Goal: Obtain resource: Download file/media

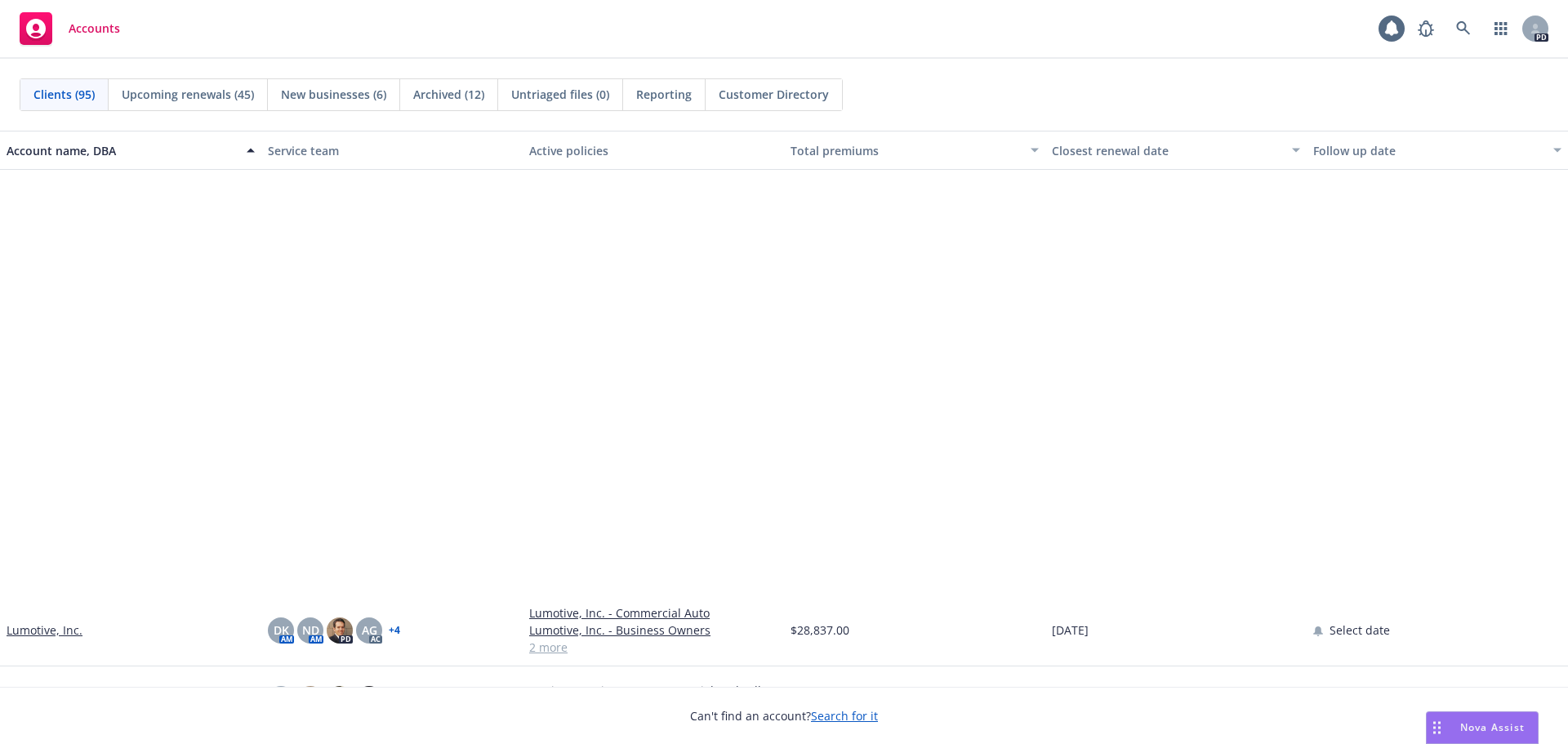
scroll to position [3268, 0]
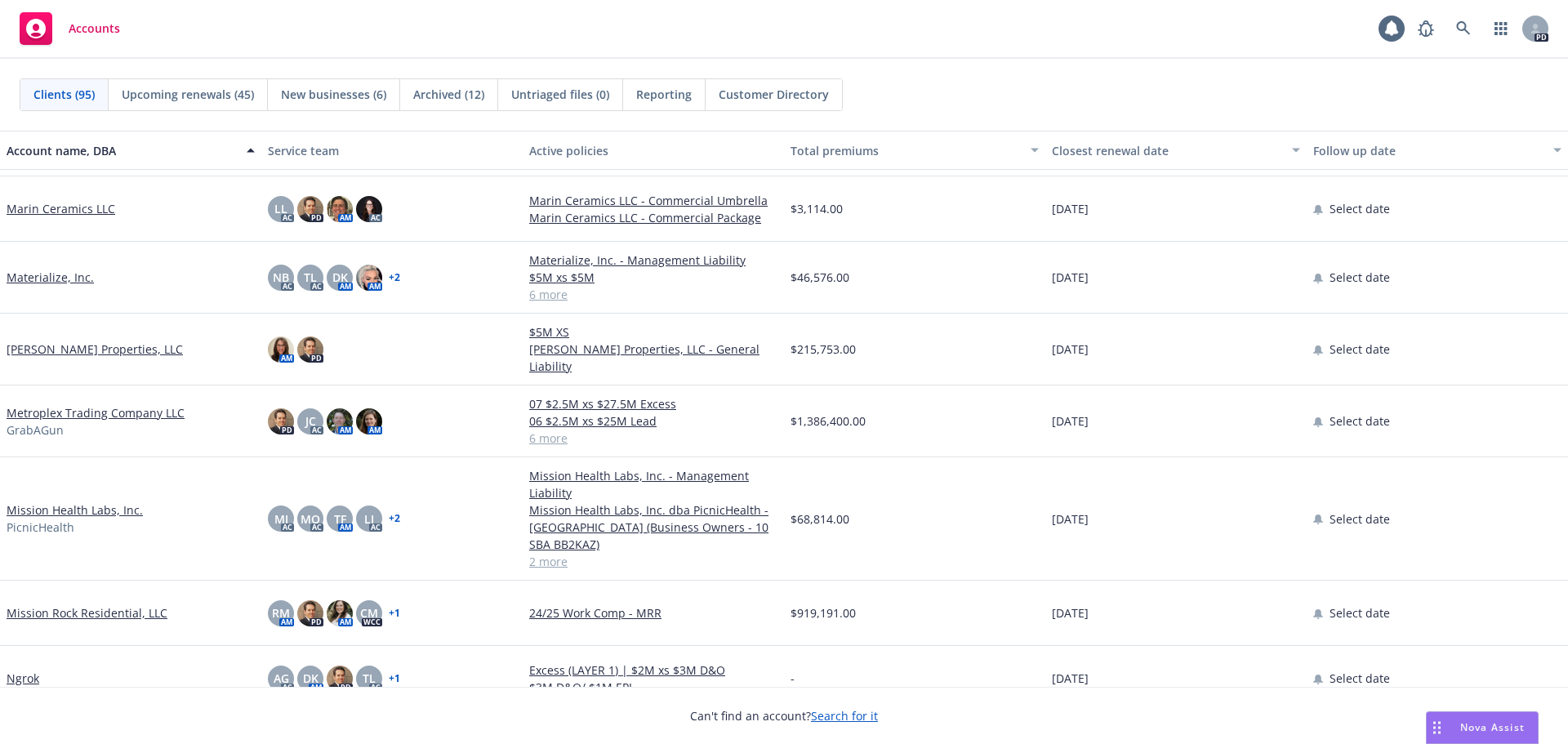
click at [67, 349] on link "[PERSON_NAME] Properties, LLC" at bounding box center [94, 349] width 176 height 17
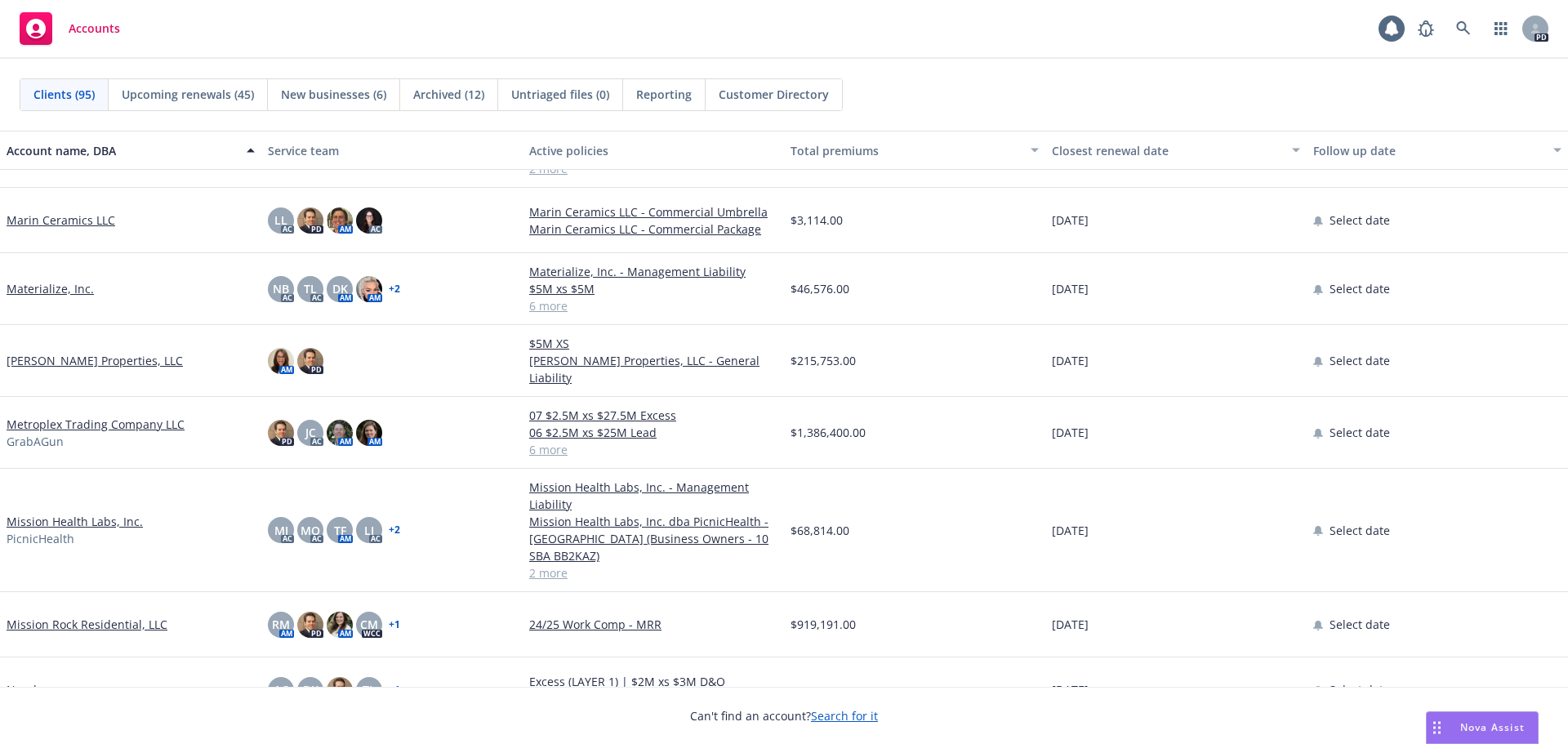
scroll to position [3268, 0]
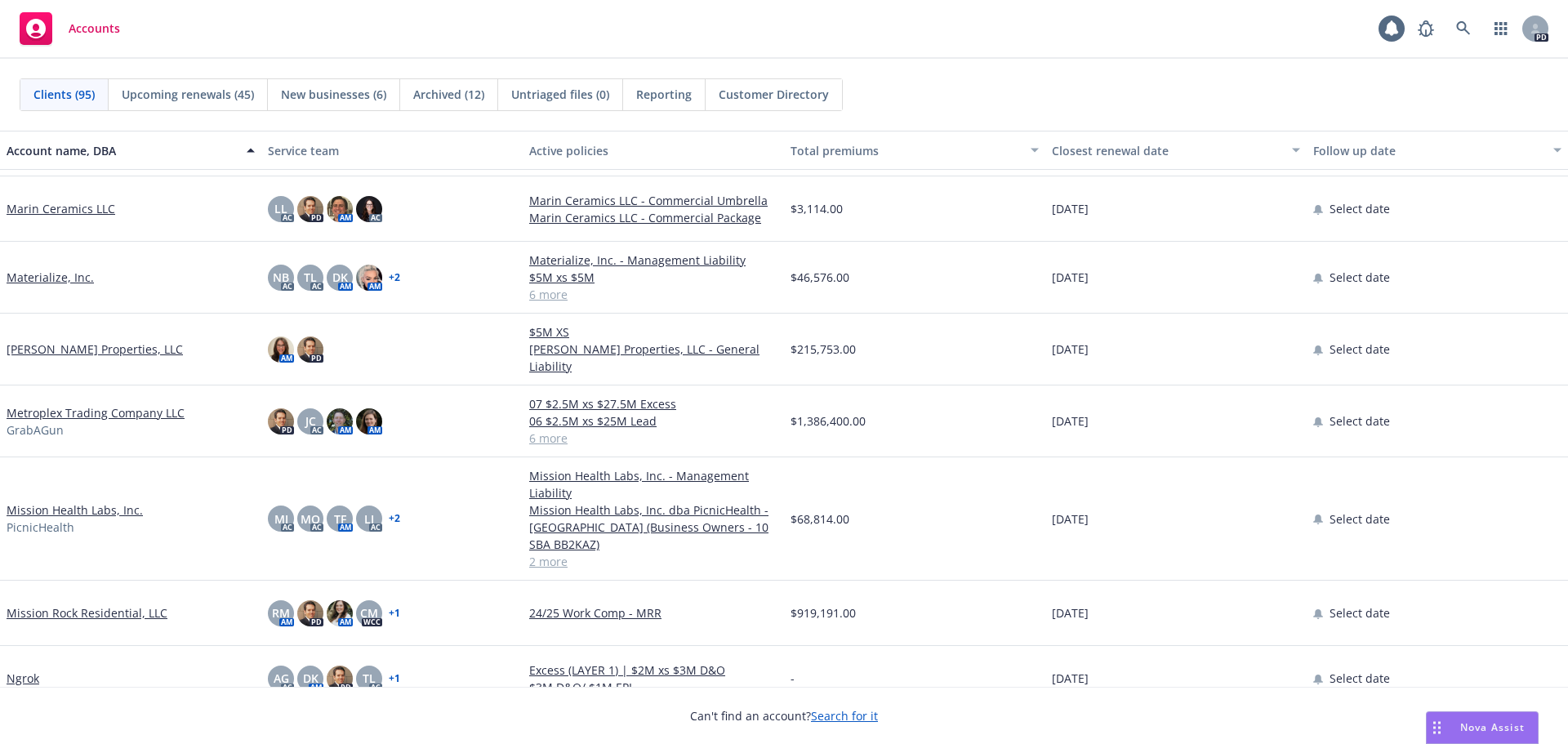
click at [80, 345] on link "[PERSON_NAME] Properties, LLC" at bounding box center [94, 349] width 176 height 17
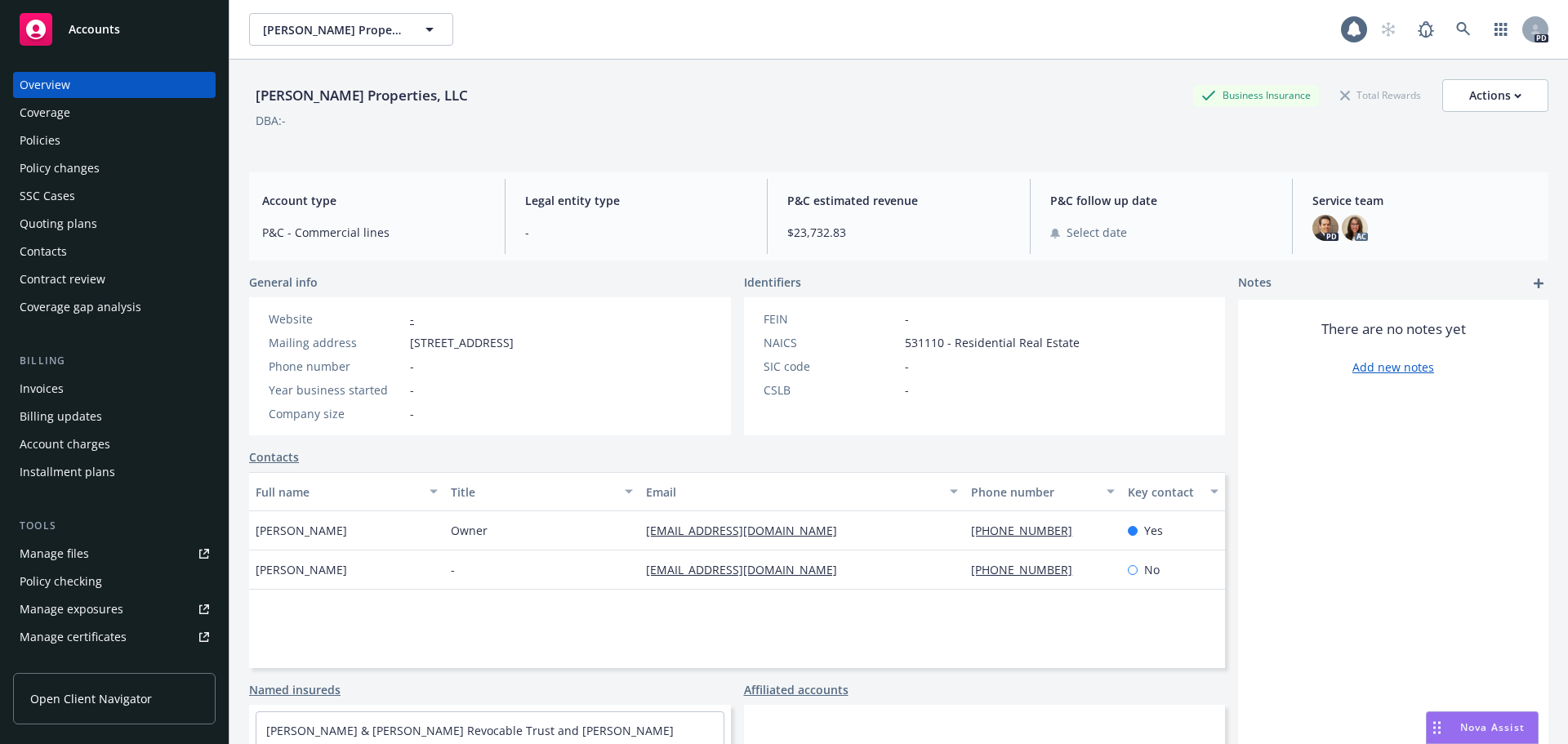
click at [44, 134] on div "Policies" at bounding box center [40, 140] width 41 height 26
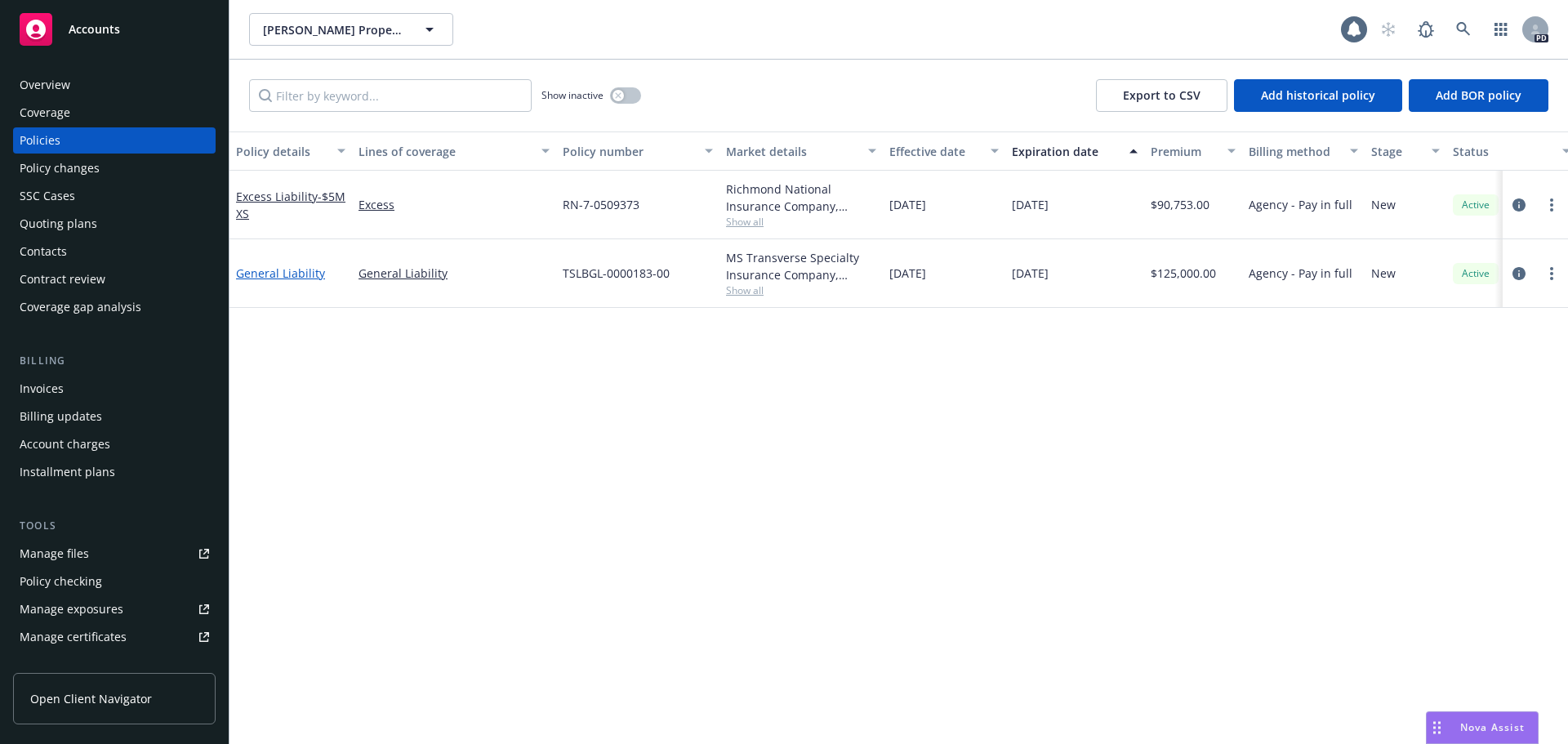
click at [302, 268] on link "General Liability" at bounding box center [280, 274] width 89 height 16
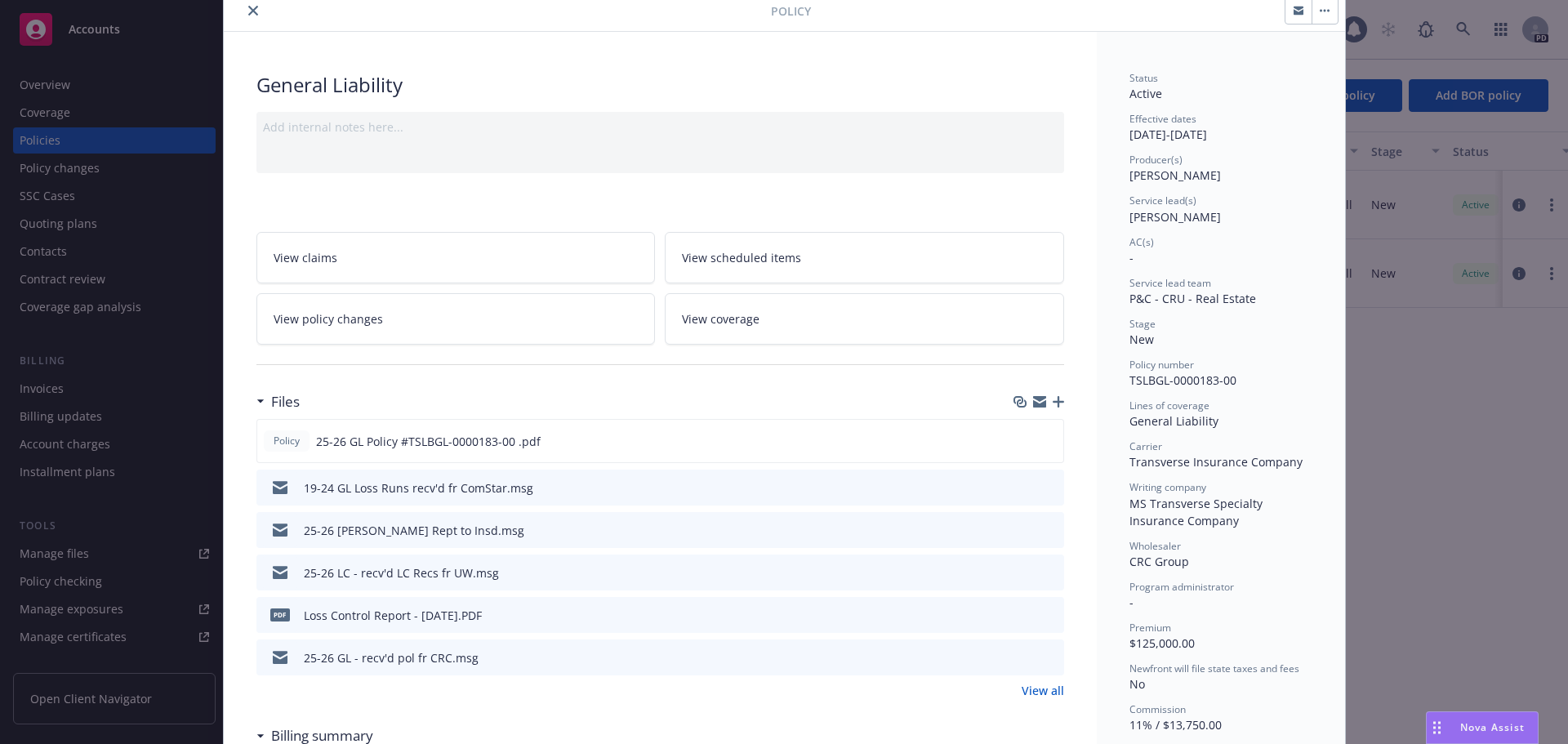
scroll to position [82, 0]
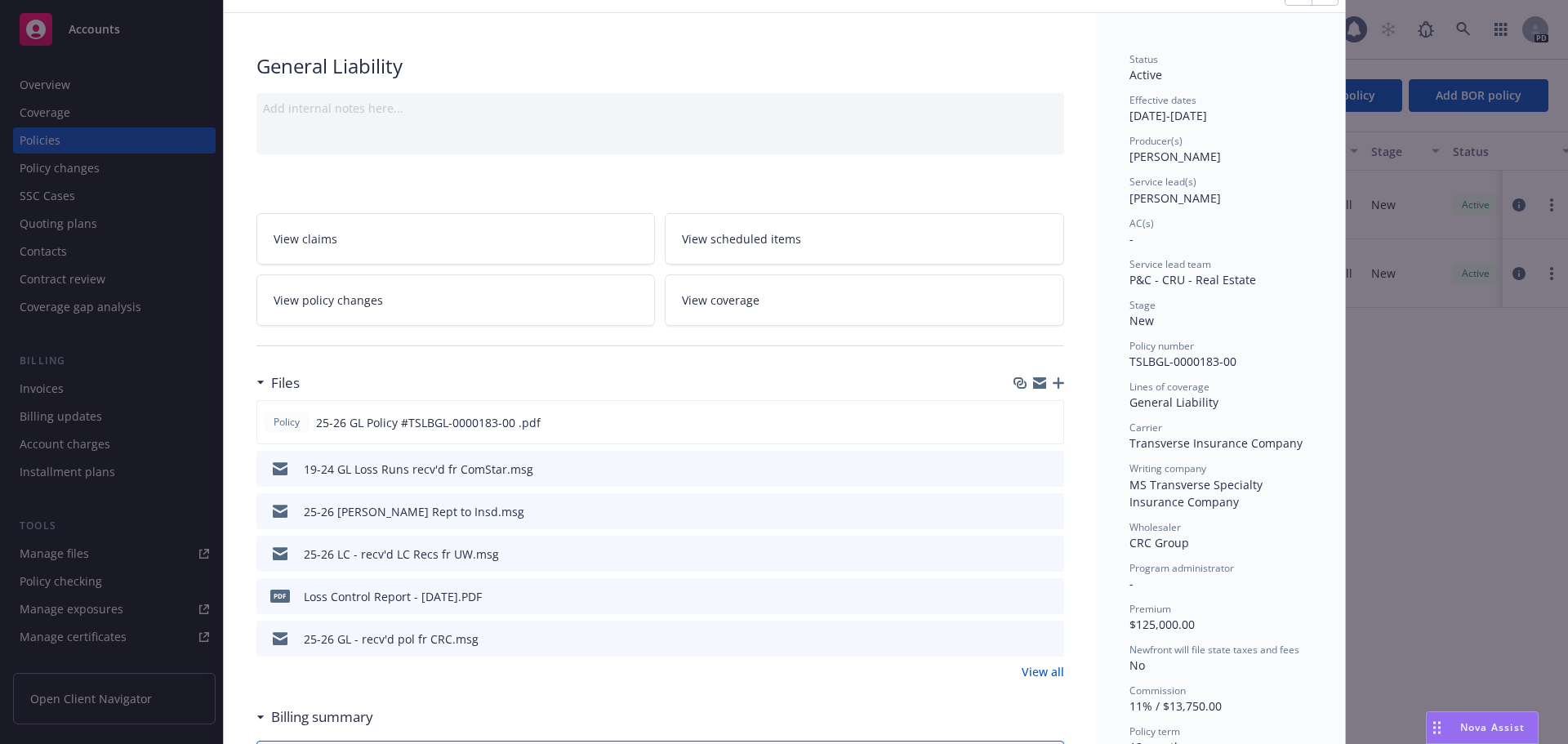
click at [720, 301] on span "View coverage" at bounding box center [721, 299] width 78 height 17
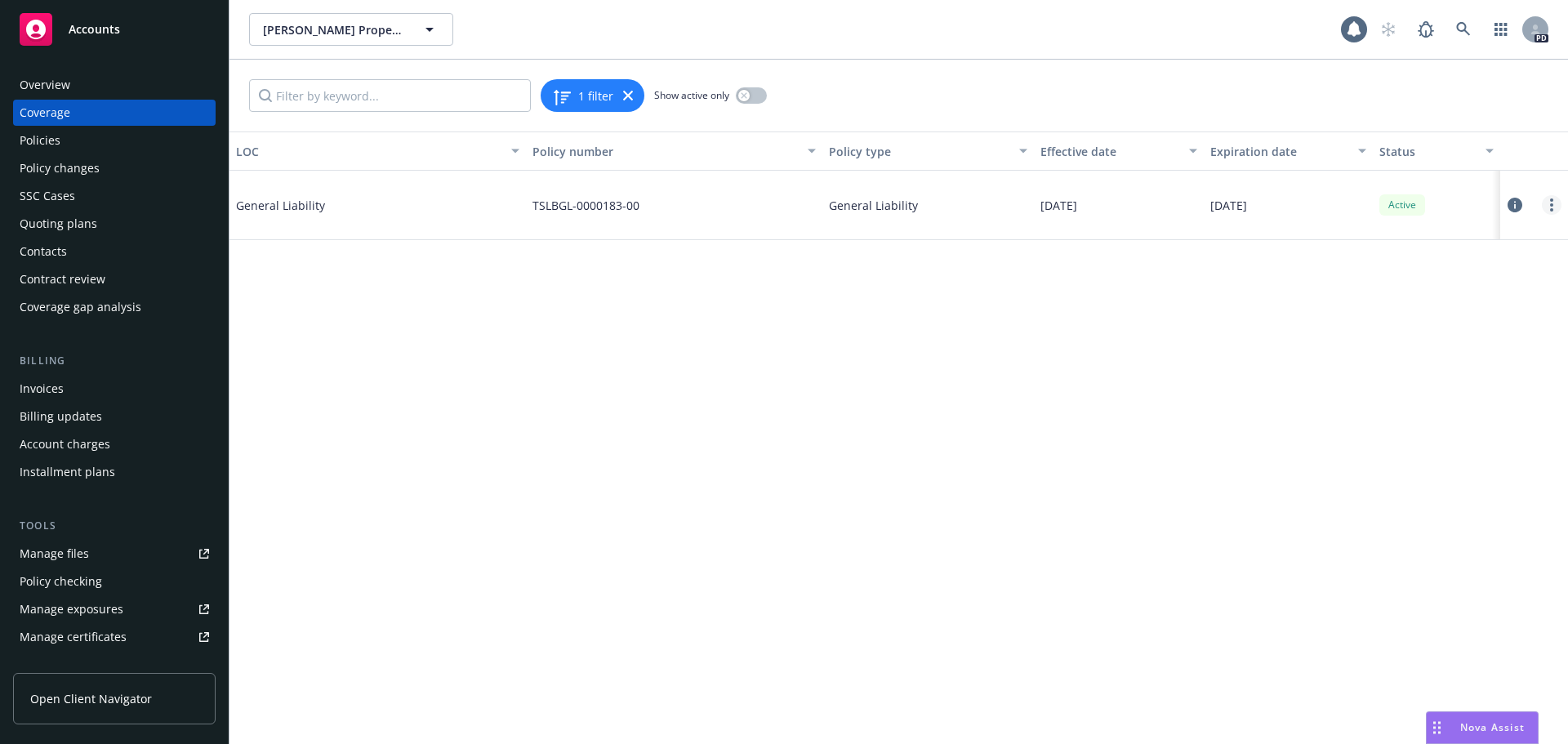
click at [1548, 200] on link "more" at bounding box center [1552, 205] width 20 height 20
click at [1388, 305] on link "View policy" at bounding box center [1454, 303] width 215 height 33
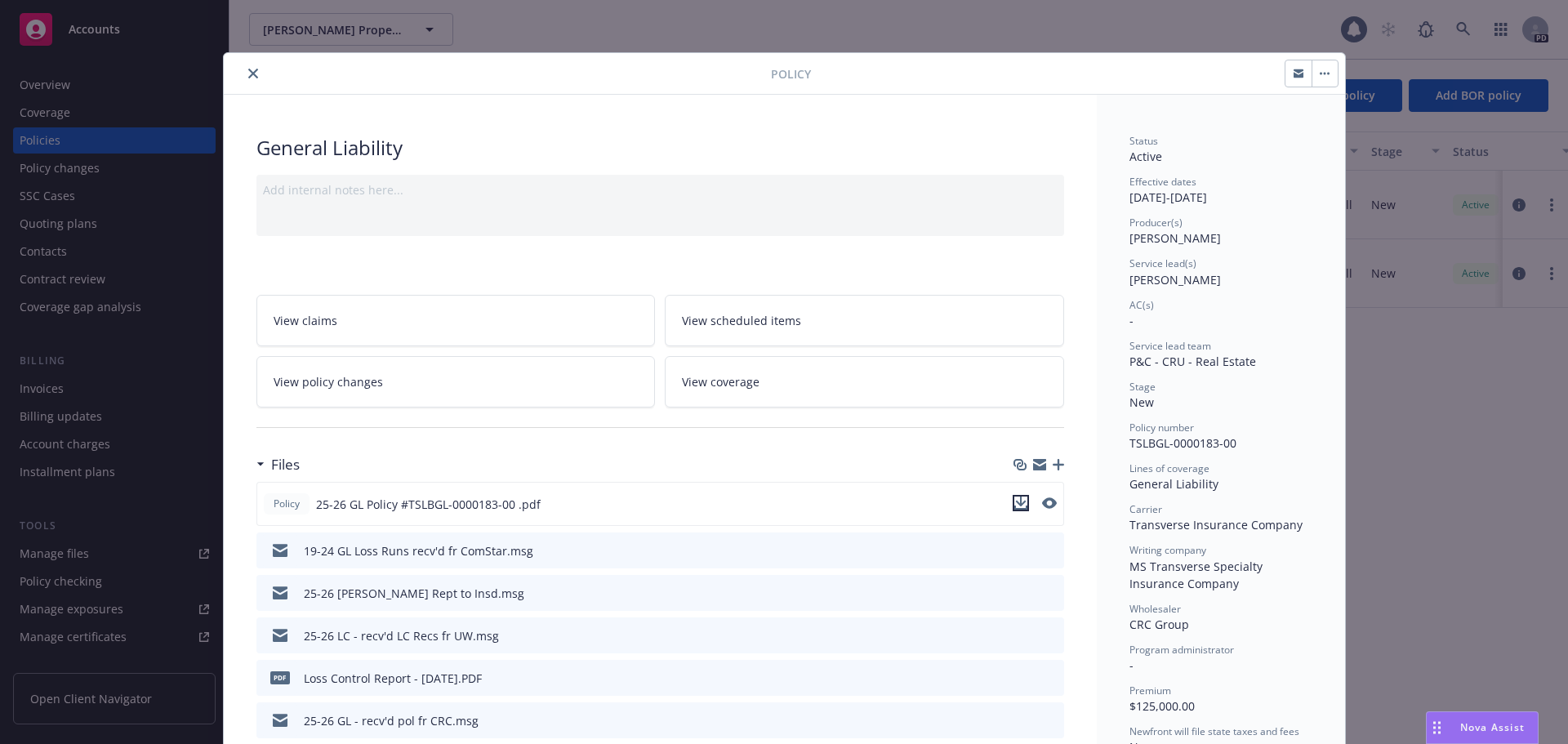
click at [1014, 501] on icon "download file" at bounding box center [1020, 502] width 13 height 13
click at [249, 75] on icon "close" at bounding box center [254, 74] width 10 height 10
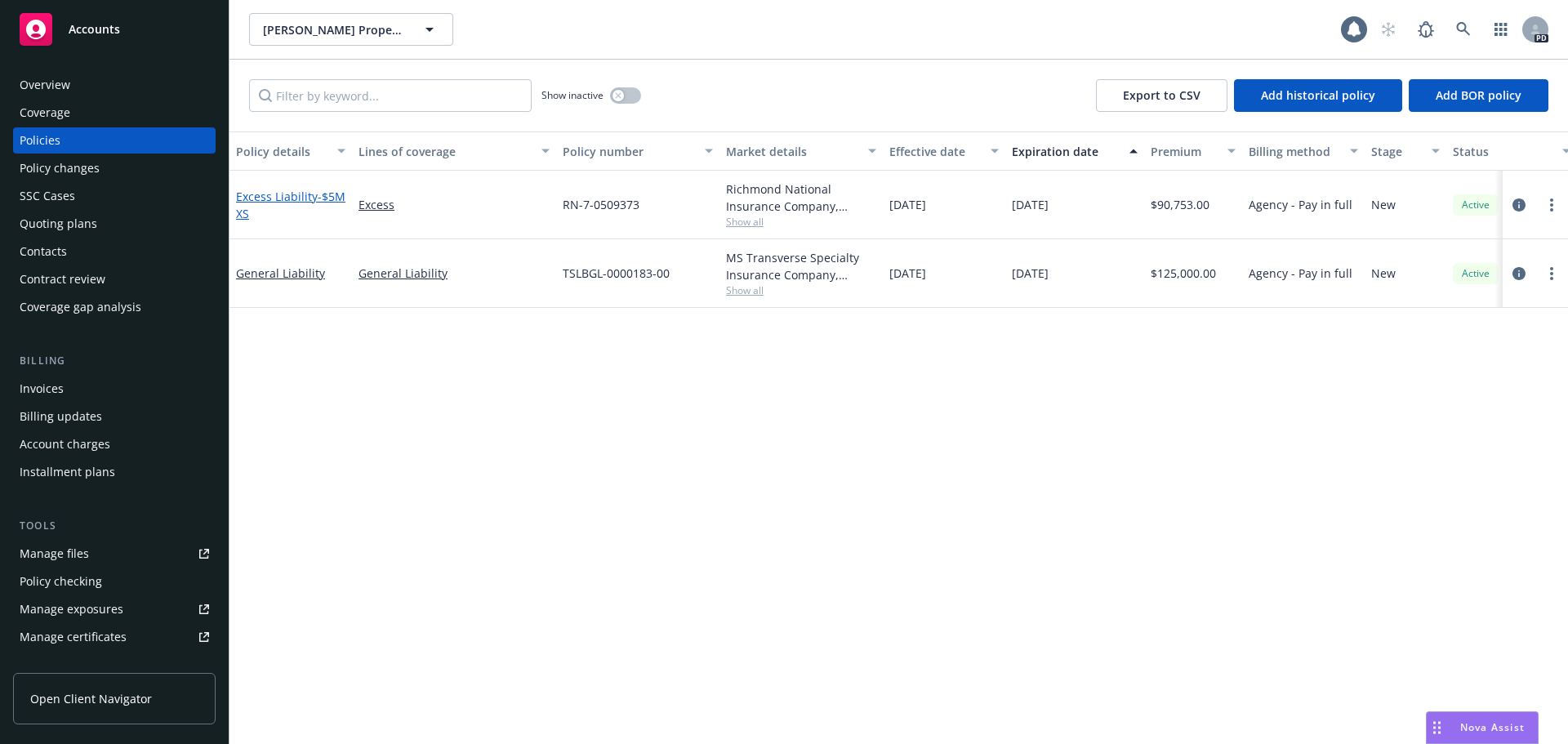
click at [304, 199] on link "Excess Liability - $5M XS" at bounding box center [290, 205] width 109 height 33
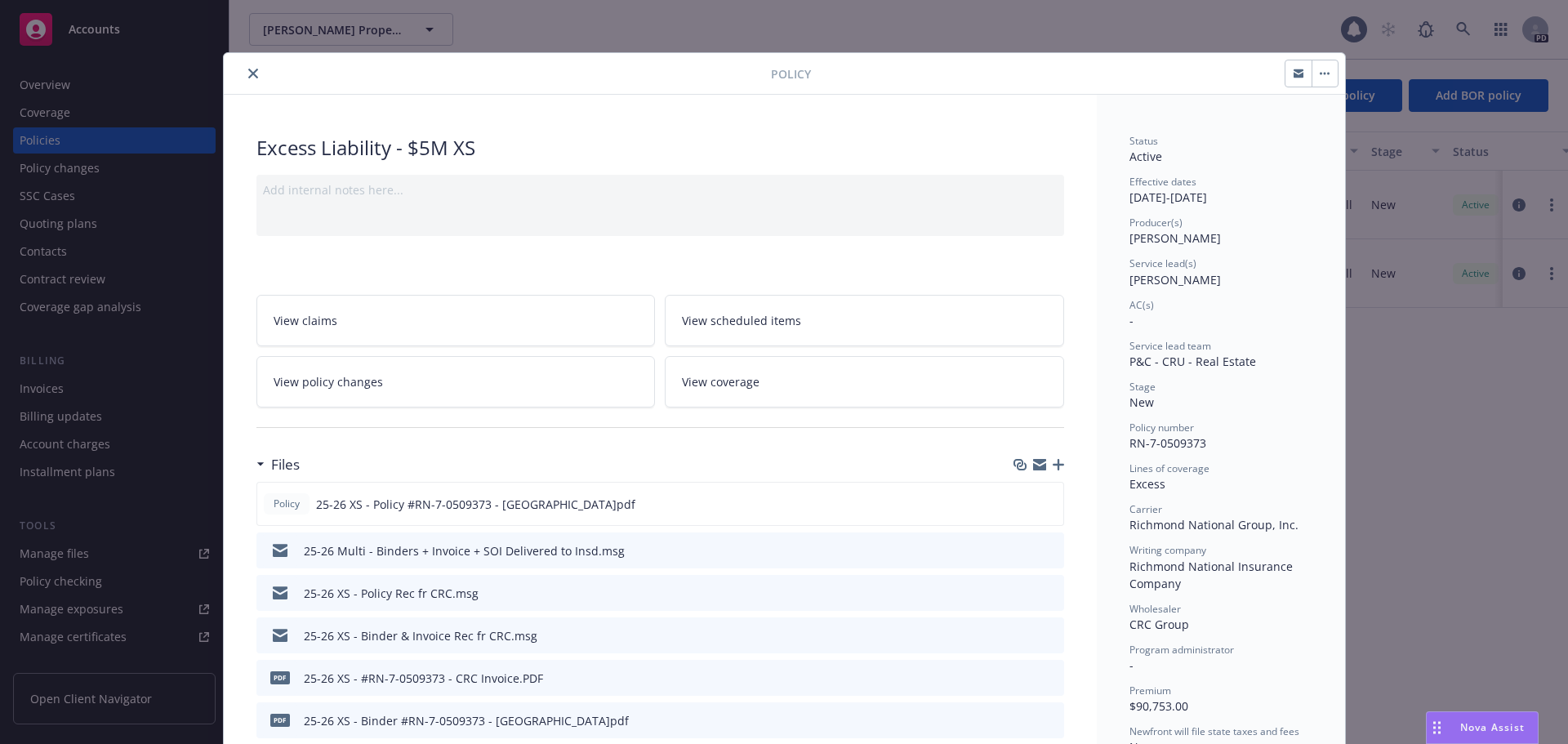
click at [756, 376] on link "View coverage" at bounding box center [865, 382] width 400 height 52
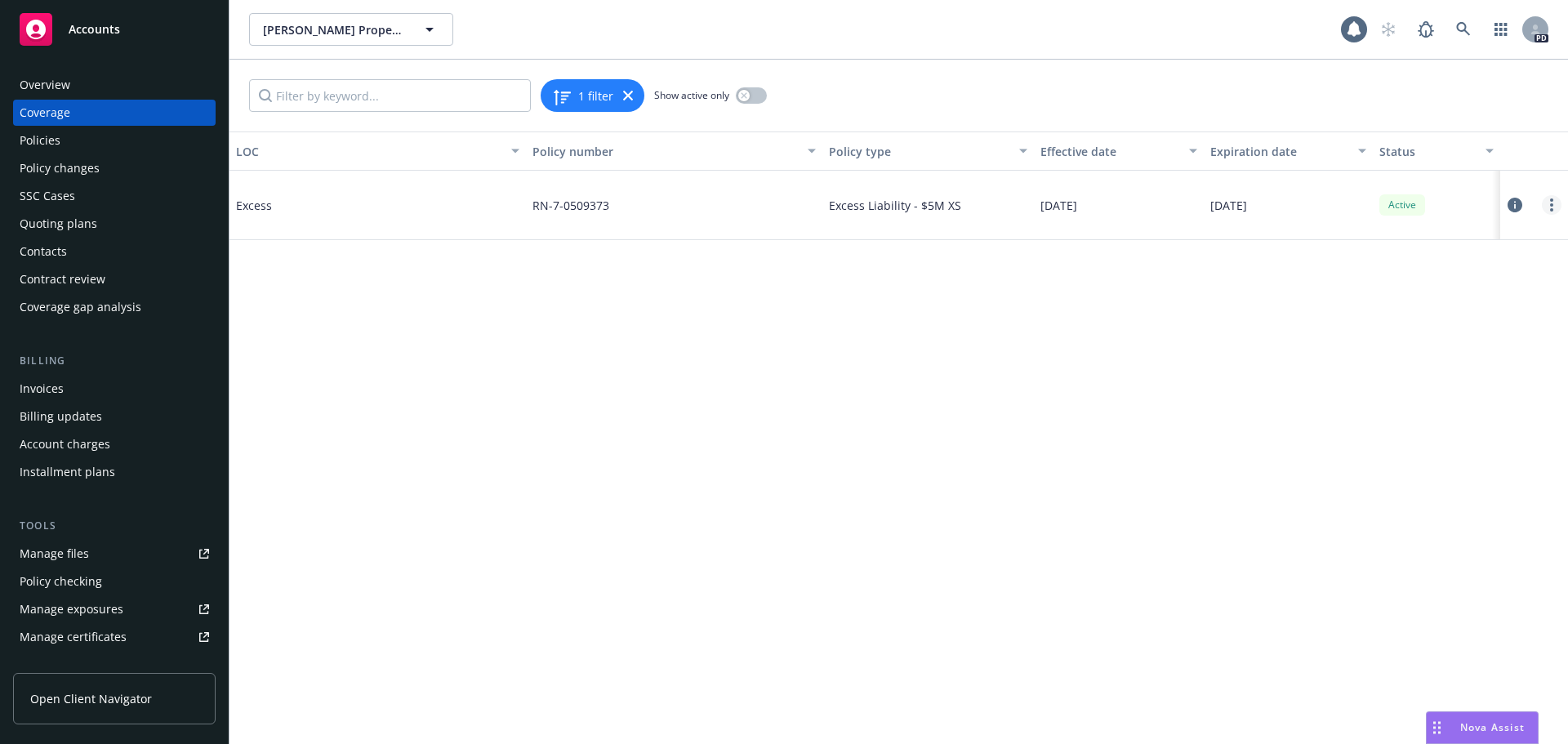
click at [1555, 196] on link "more" at bounding box center [1552, 205] width 20 height 20
click at [1418, 305] on link "View policy" at bounding box center [1454, 303] width 215 height 33
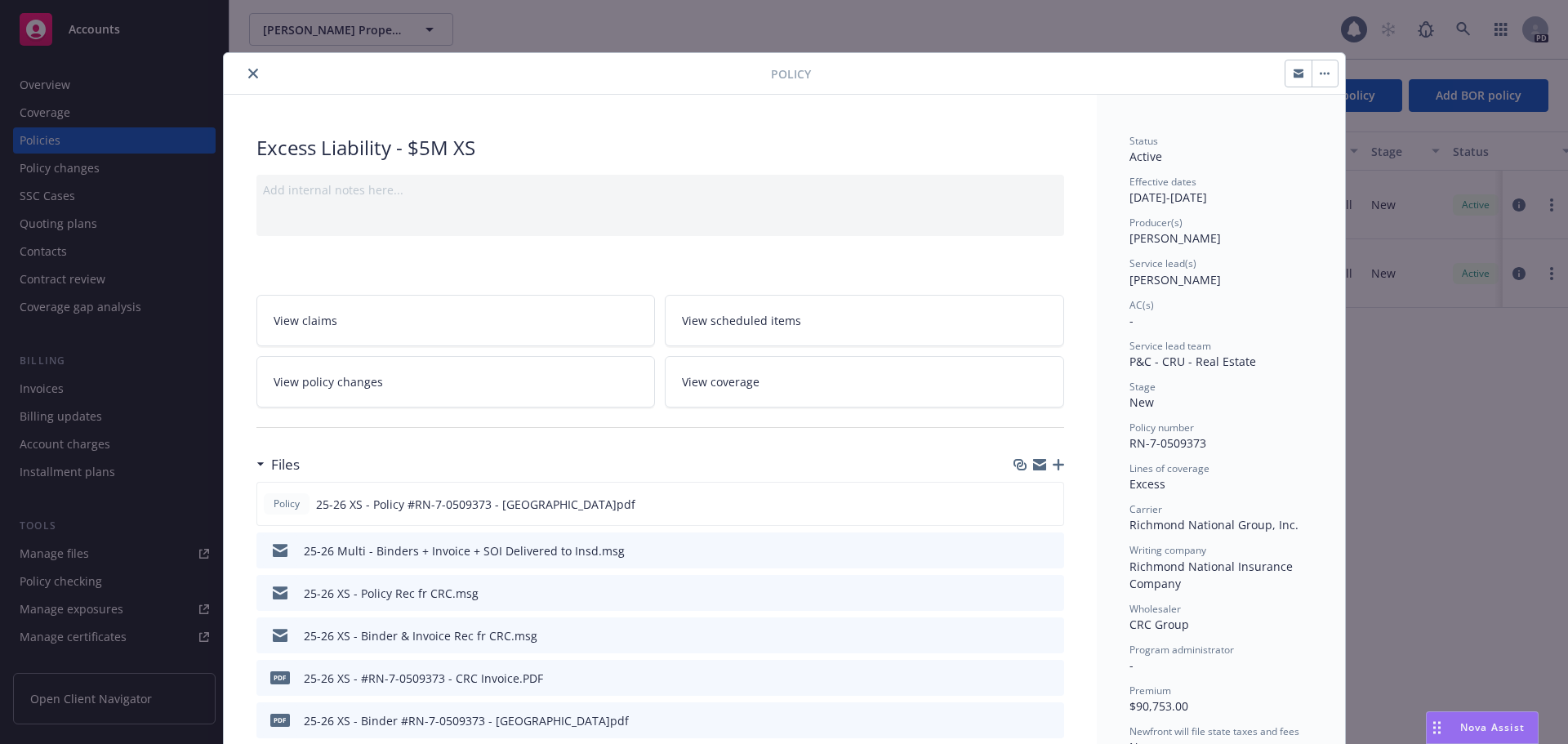
click at [825, 390] on link "View coverage" at bounding box center [865, 382] width 400 height 52
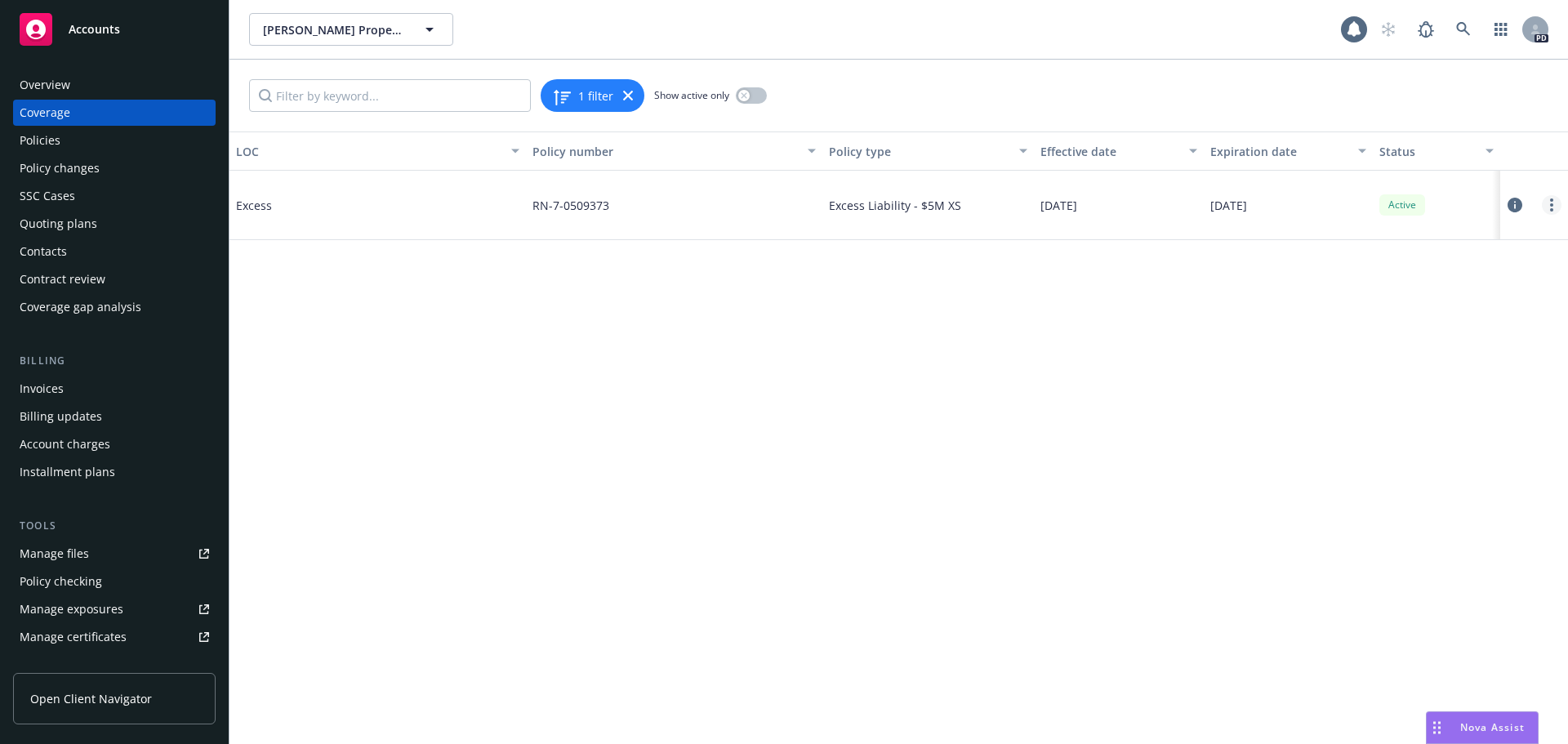
click at [1551, 199] on circle "more" at bounding box center [1551, 200] width 3 height 3
click at [1466, 301] on link "View policy" at bounding box center [1454, 303] width 215 height 33
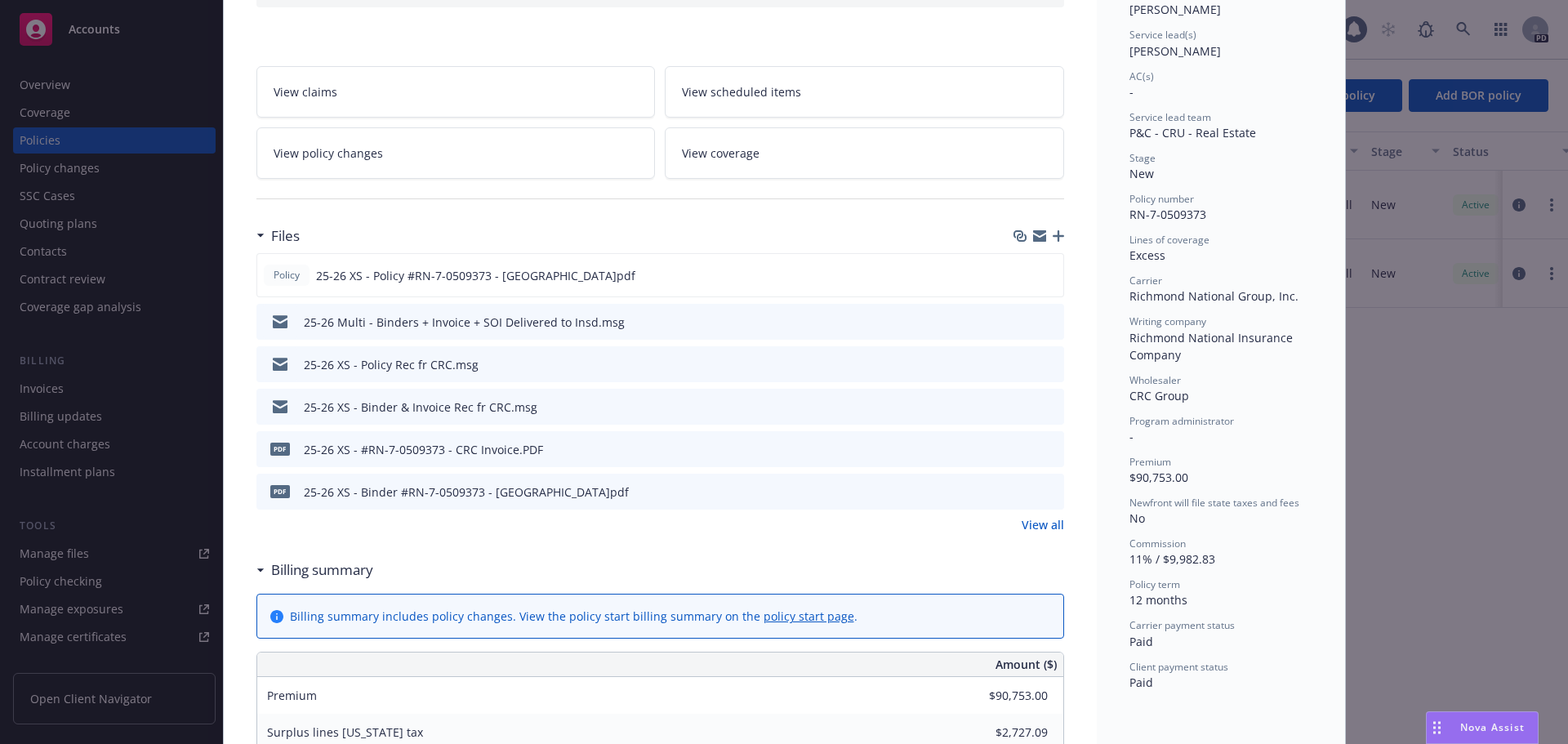
scroll to position [294, 0]
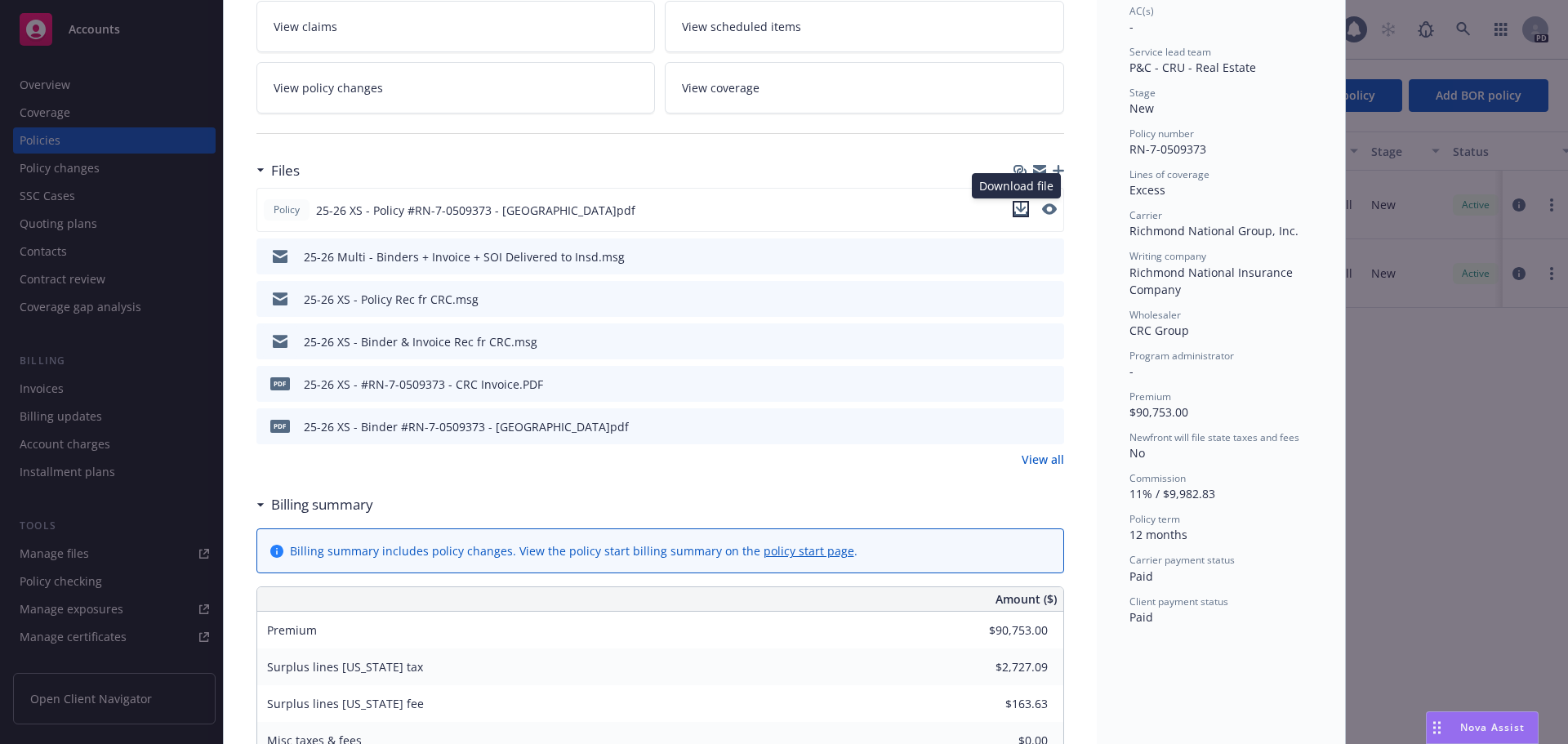
click at [1015, 207] on icon "download file" at bounding box center [1020, 208] width 11 height 10
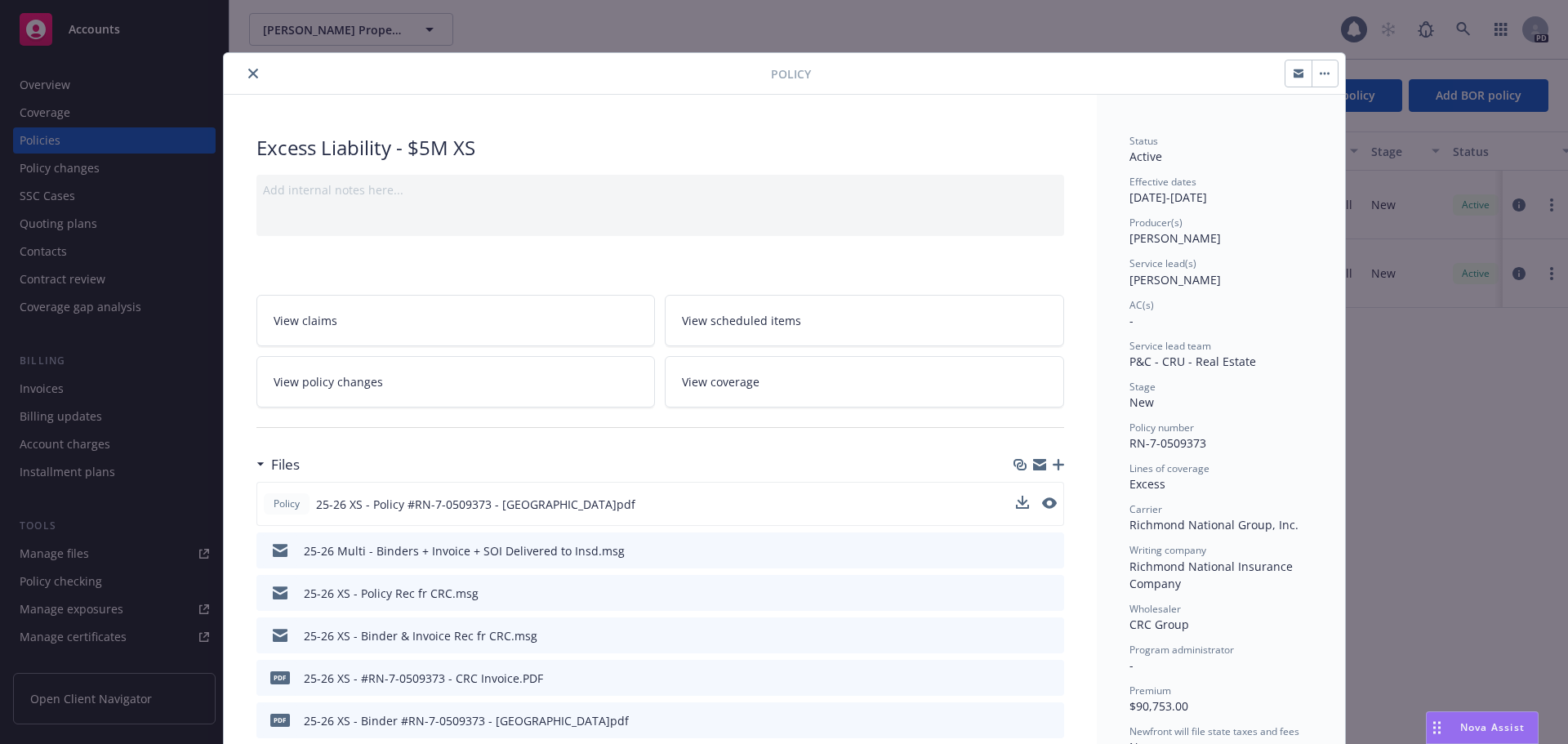
click at [251, 72] on icon "close" at bounding box center [254, 74] width 10 height 10
